Goal: Task Accomplishment & Management: Use online tool/utility

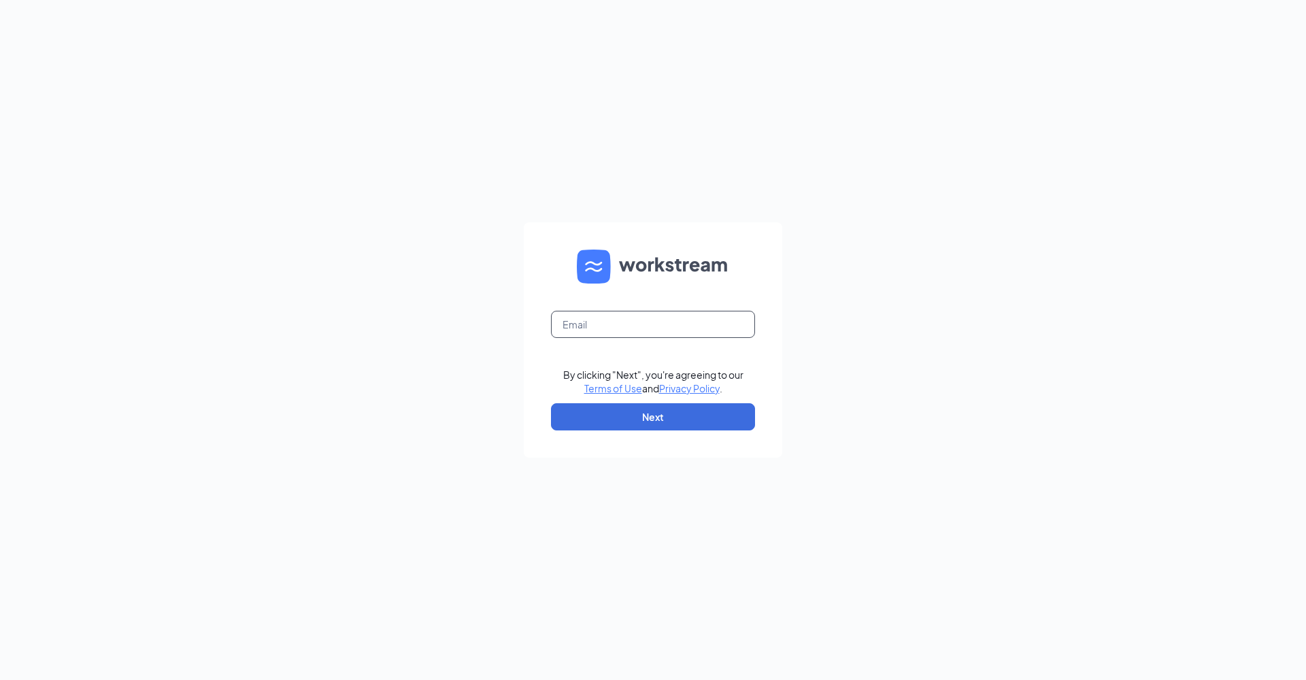
drag, startPoint x: 633, startPoint y: 322, endPoint x: 650, endPoint y: 309, distance: 21.8
click at [633, 324] on input "text" at bounding box center [653, 324] width 204 height 27
type input "r"
type input "[PERSON_NAME][EMAIL_ADDRESS][DOMAIN_NAME]"
drag, startPoint x: 632, startPoint y: 418, endPoint x: 647, endPoint y: 431, distance: 19.8
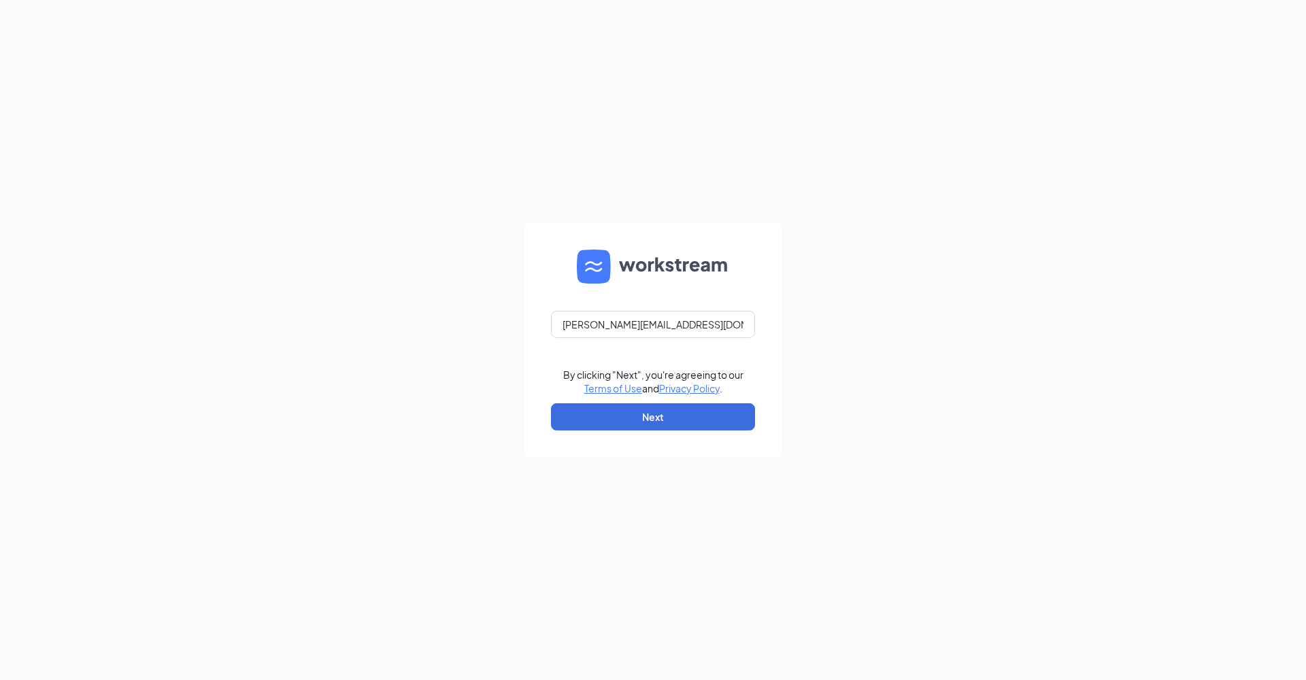
click at [638, 414] on button "Next" at bounding box center [653, 416] width 204 height 27
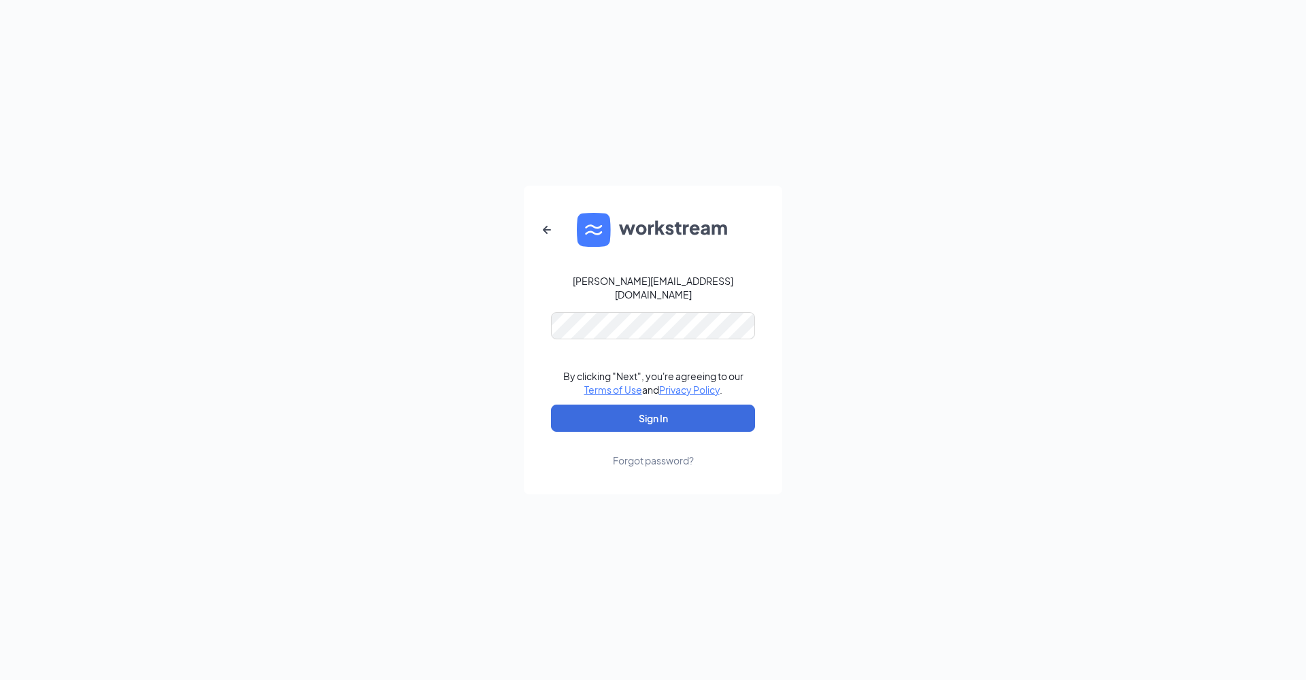
click at [653, 412] on button "Sign In" at bounding box center [653, 418] width 204 height 27
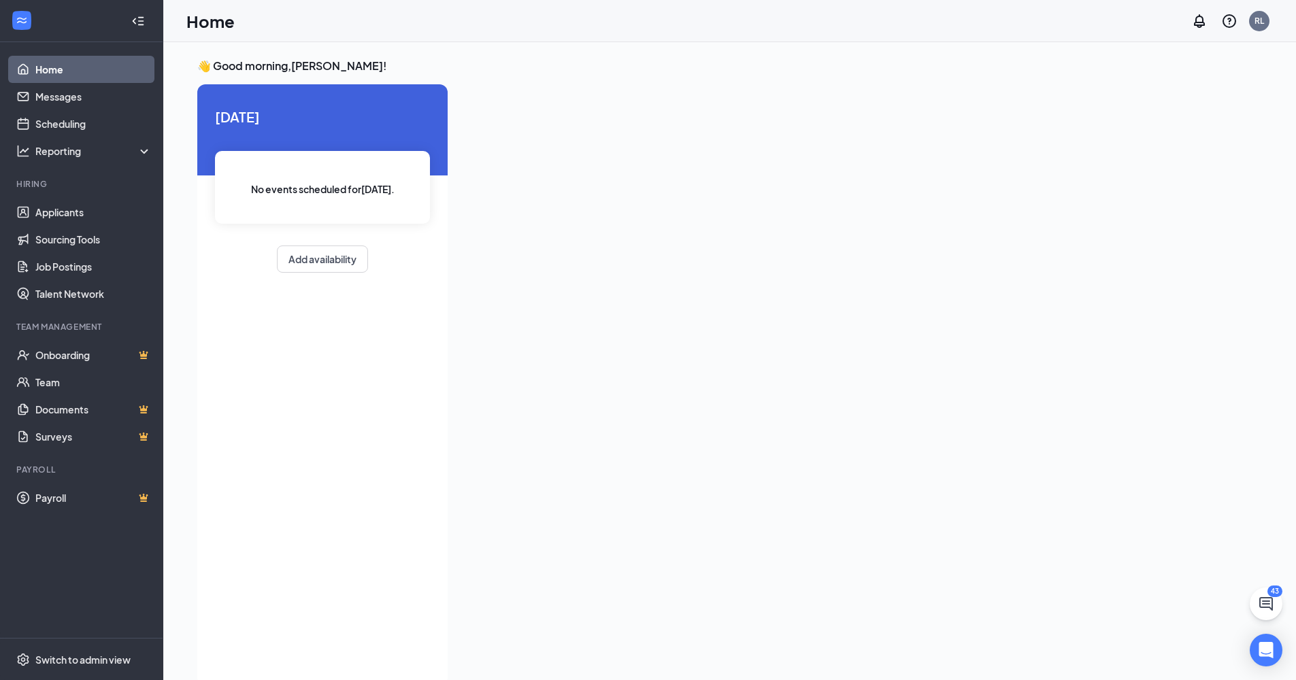
click at [70, 199] on li "Hiring Applicants Sourcing Tools Job Postings Talent Network" at bounding box center [81, 242] width 163 height 129
click at [71, 205] on link "Applicants" at bounding box center [93, 212] width 116 height 27
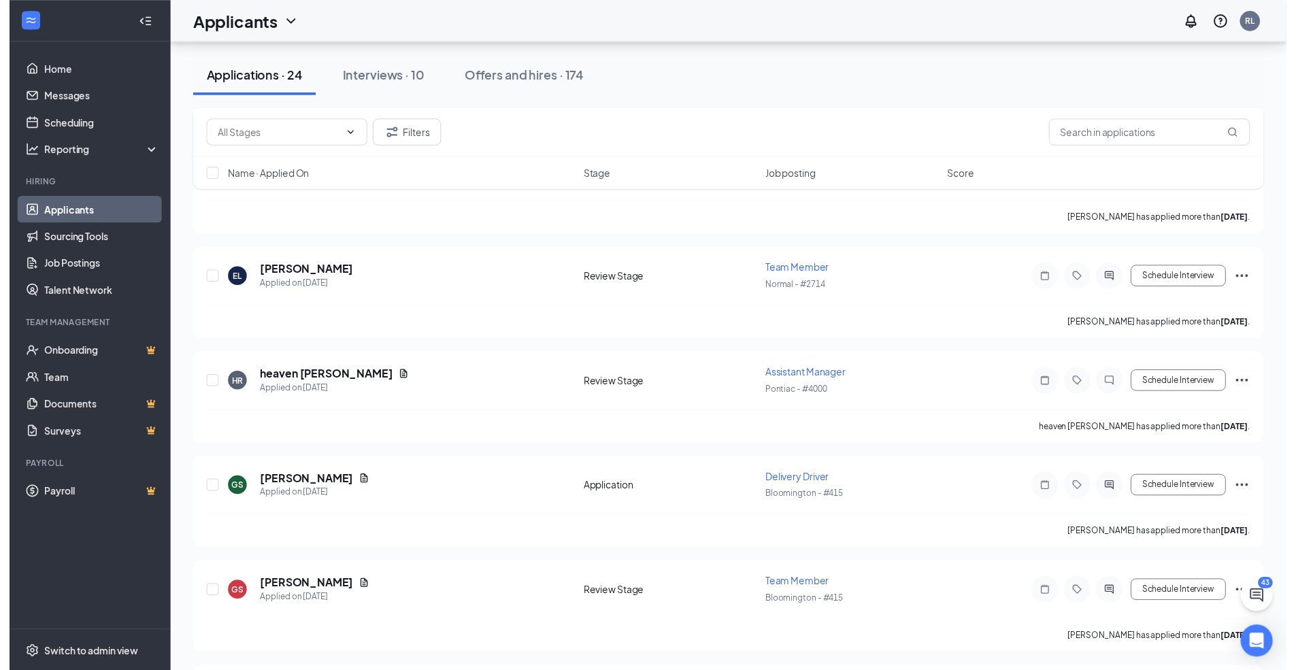
scroll to position [2146, 0]
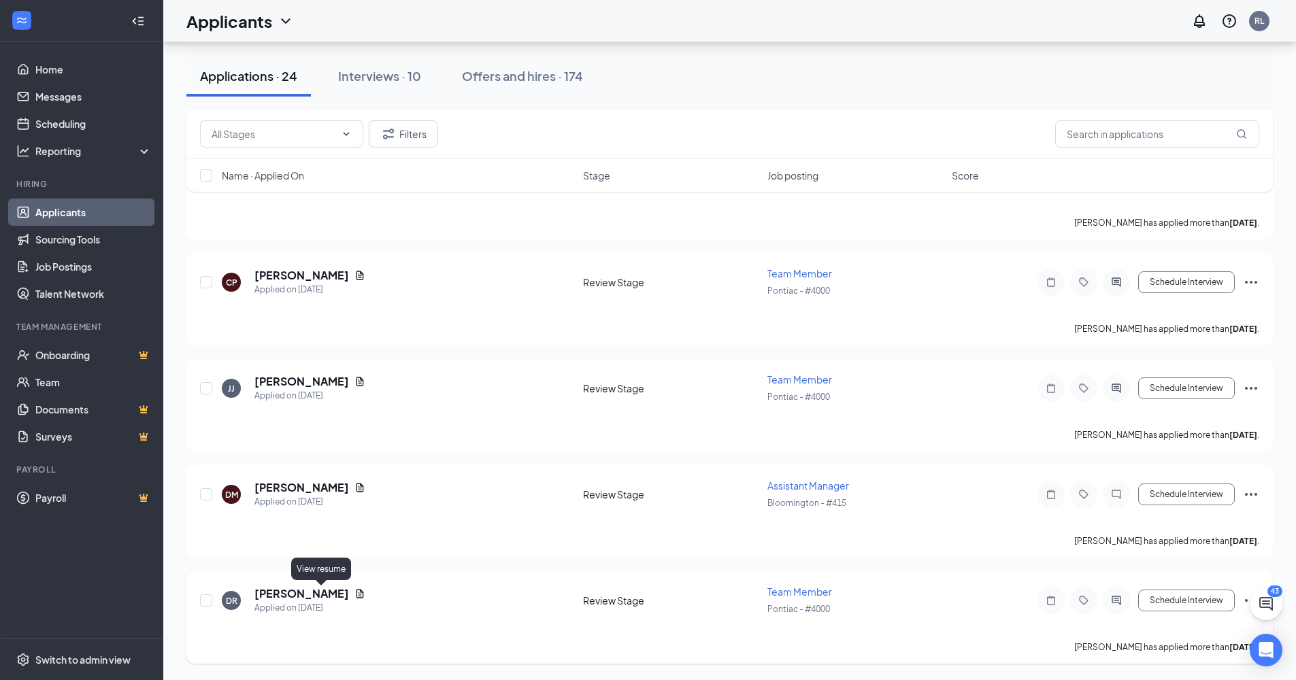
click at [356, 594] on icon "Document" at bounding box center [359, 593] width 7 height 9
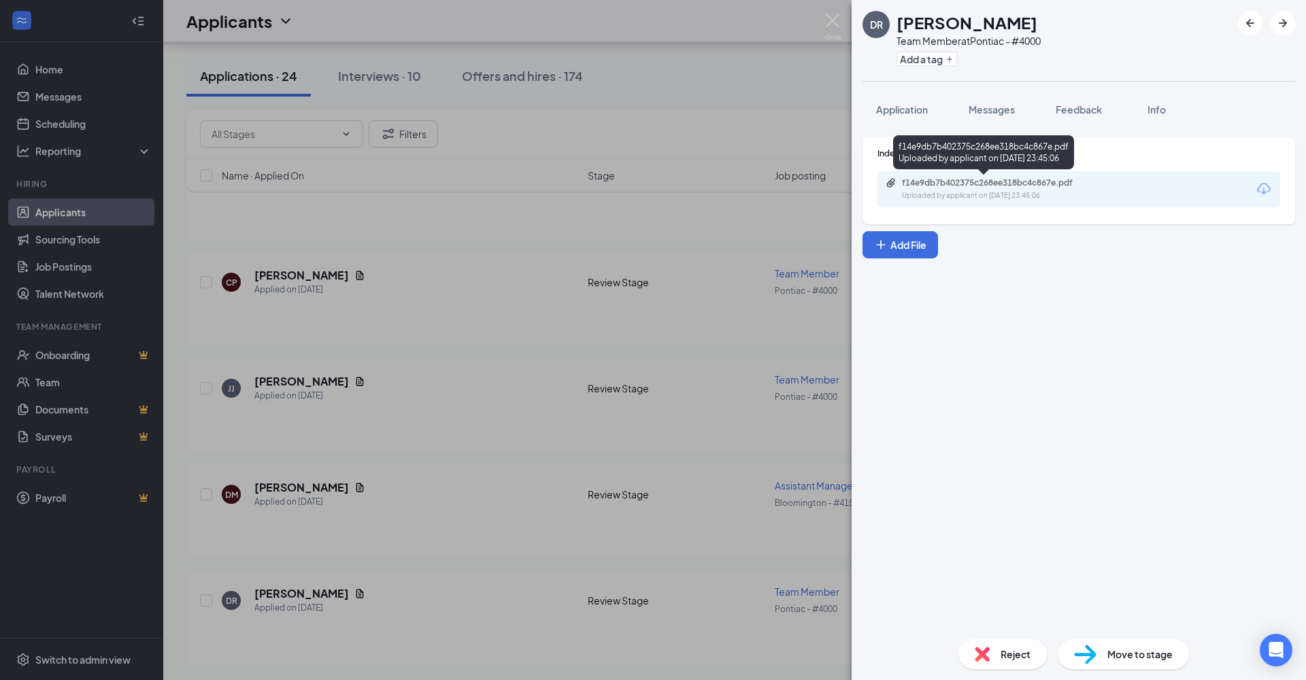
click at [1008, 186] on div "f14e9db7b402375c268ee318bc4c867e.pdf" at bounding box center [997, 183] width 190 height 11
click at [771, 285] on div "DR Dallas Rios Team Member at Pontiac - #4000 Add a tag Application Messages Fe…" at bounding box center [653, 340] width 1306 height 680
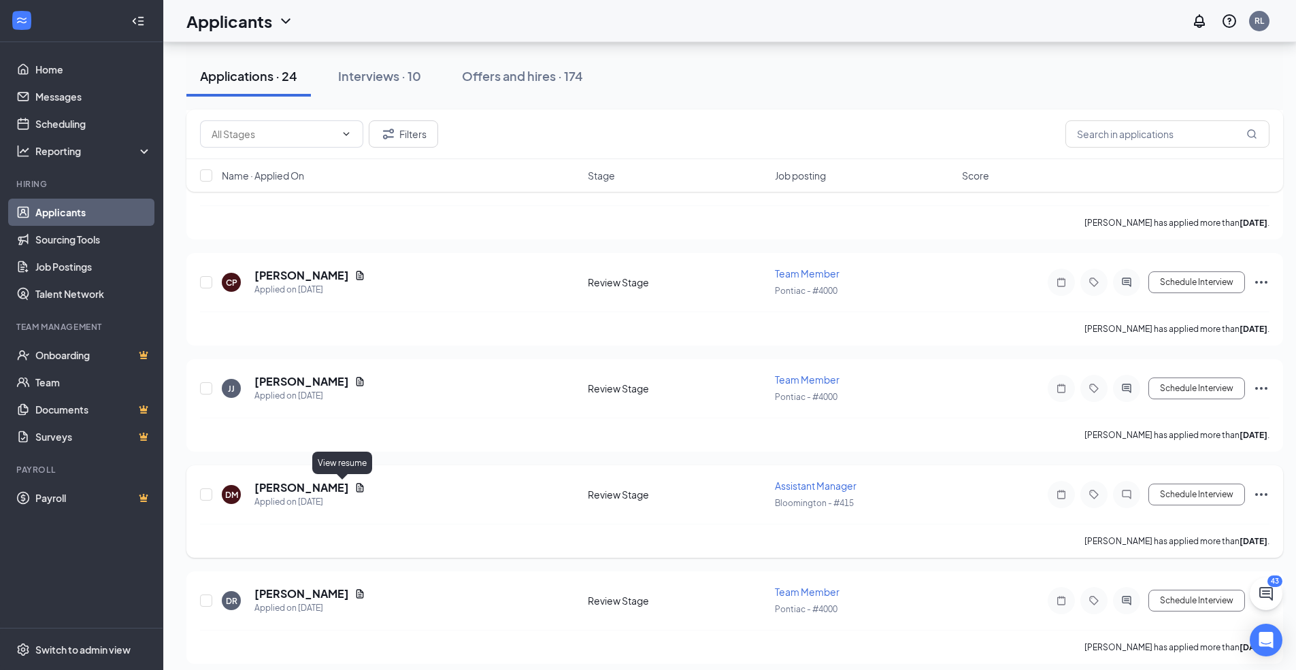
click at [356, 490] on icon "Document" at bounding box center [359, 487] width 7 height 9
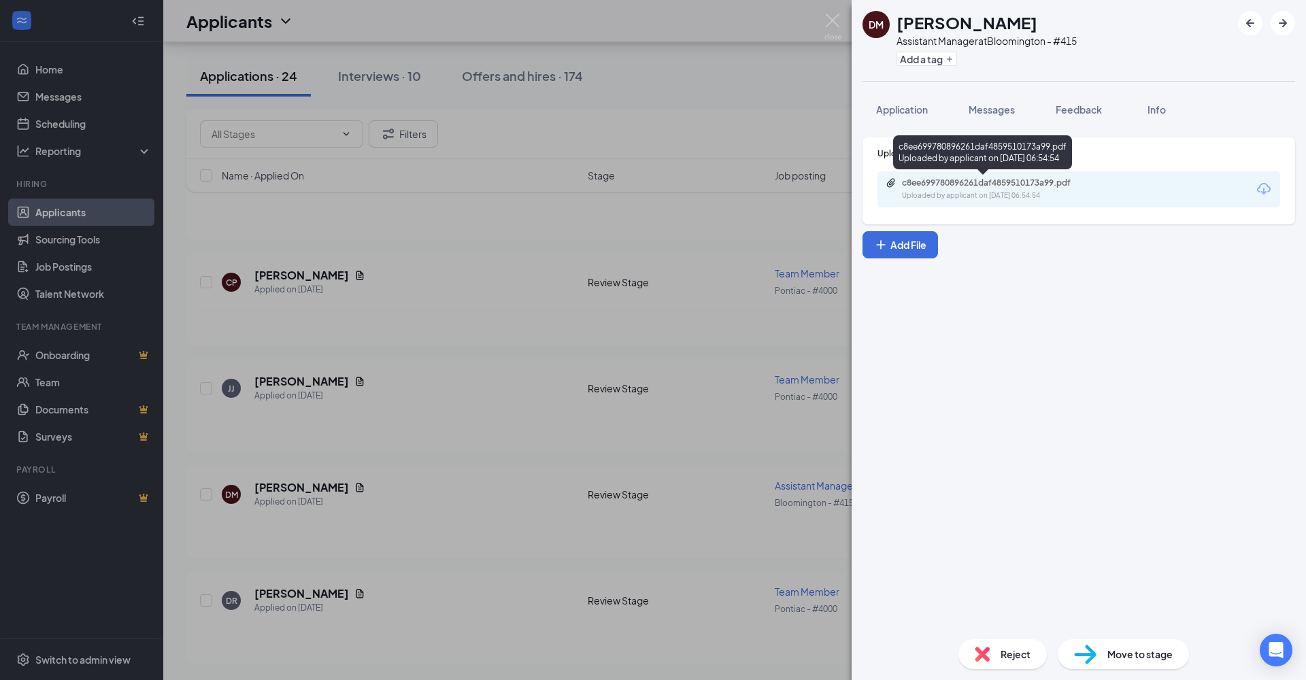
click at [998, 175] on div "c8ee699780896261daf4859510173a99.pdf Uploaded by applicant on Sep 03, 2025 at 0…" at bounding box center [1078, 189] width 403 height 36
click at [1001, 183] on div "c8ee699780896261daf4859510173a99.pdf" at bounding box center [997, 183] width 190 height 11
click at [539, 303] on div "DM David McGuire Assistant Manager at Bloomington - #415 Add a tag Application …" at bounding box center [653, 340] width 1306 height 680
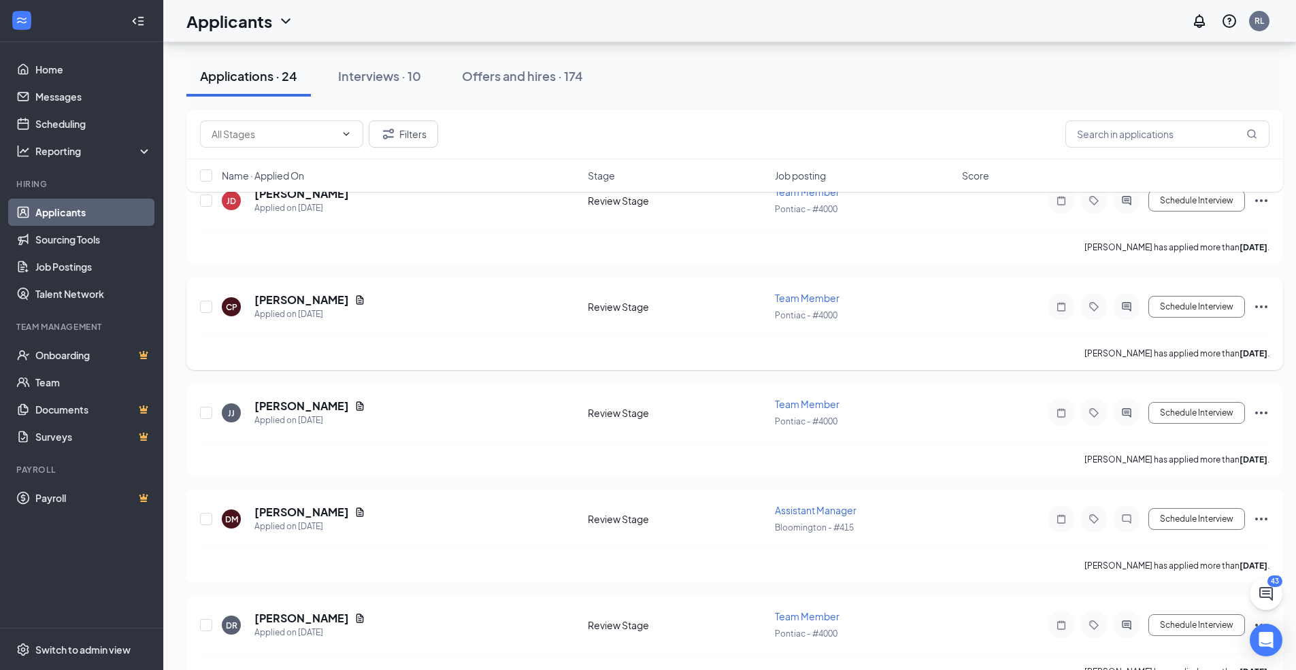
scroll to position [2119, 0]
click at [354, 300] on icon "Document" at bounding box center [359, 302] width 11 height 11
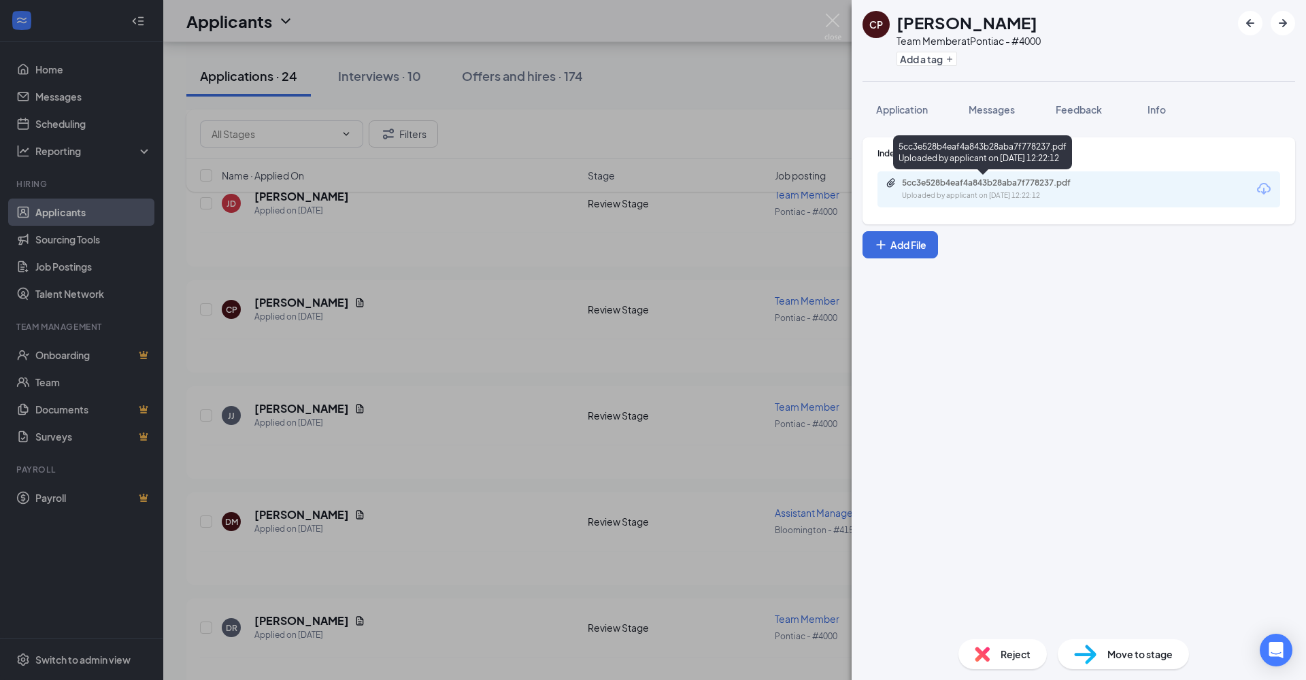
click at [953, 183] on div "5cc3e528b4eaf4a843b28aba7f778237.pdf" at bounding box center [997, 183] width 190 height 11
click at [431, 316] on div "CP Christine Pina Team Member at Pontiac - #4000 Add a tag Application Messages…" at bounding box center [653, 340] width 1306 height 680
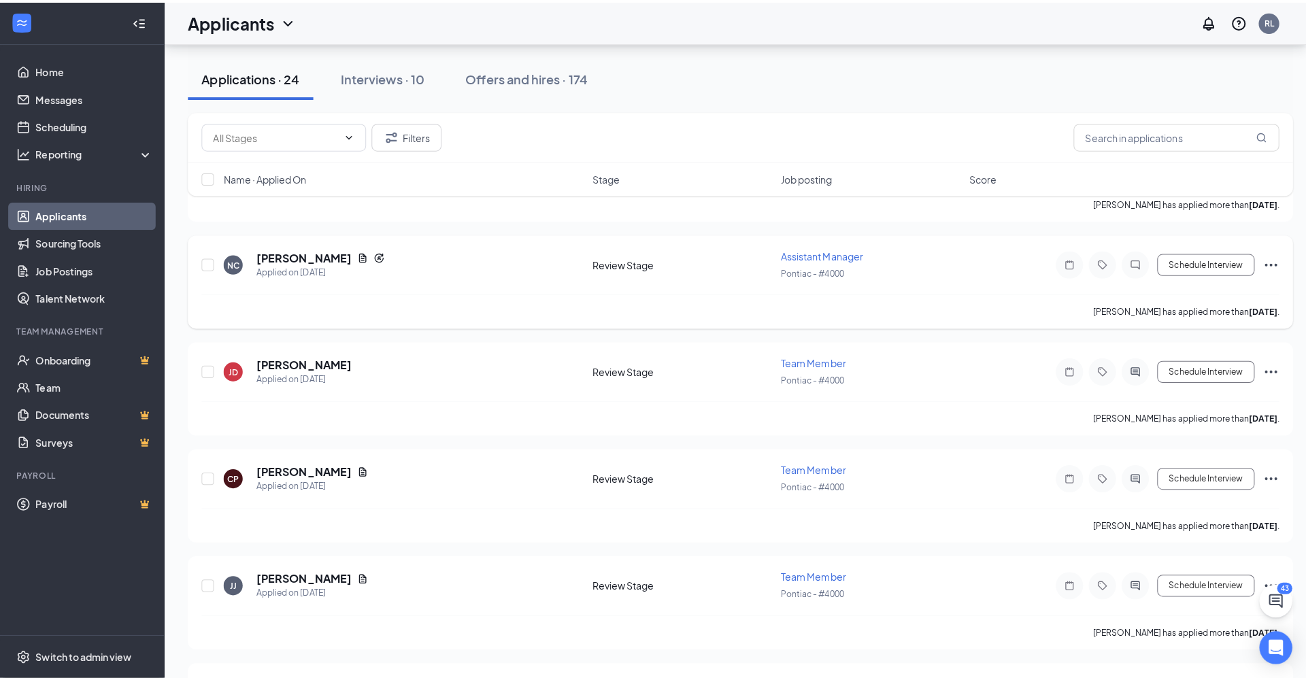
scroll to position [1860, 0]
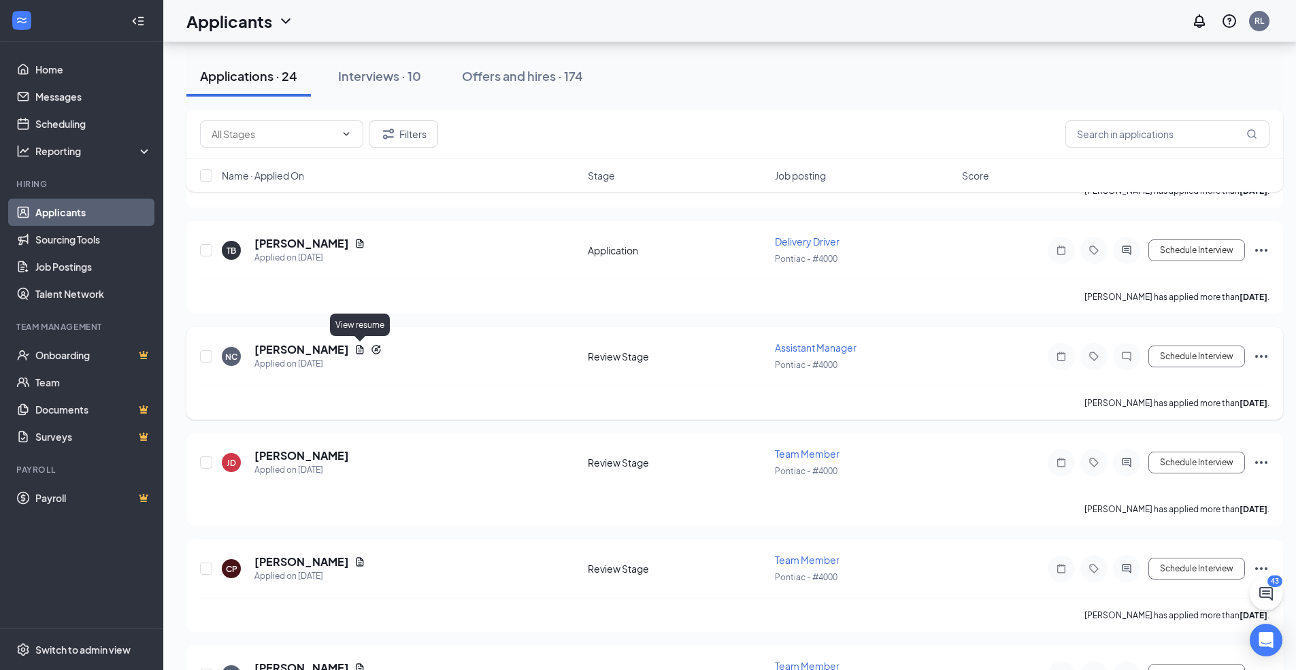
click at [358, 352] on icon "Document" at bounding box center [359, 349] width 7 height 9
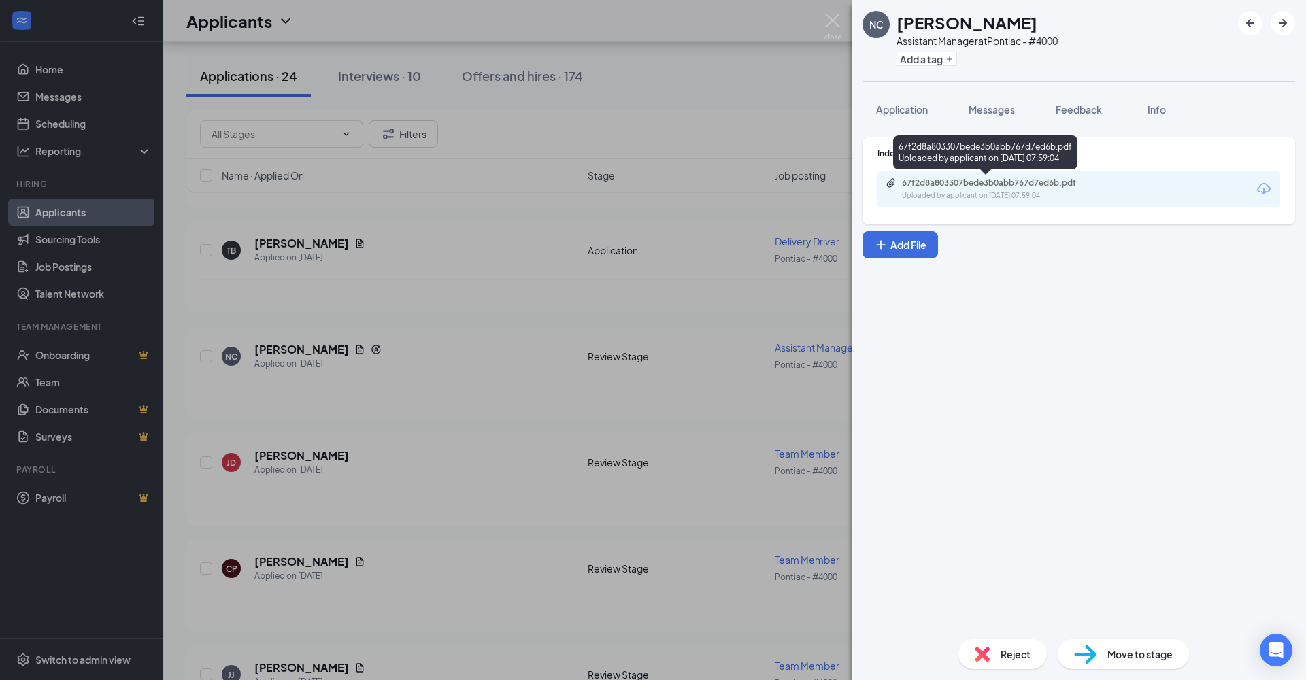
click at [988, 185] on div "67f2d8a803307bede3b0abb767d7ed6b.pdf" at bounding box center [997, 183] width 190 height 11
